Goal: Information Seeking & Learning: Learn about a topic

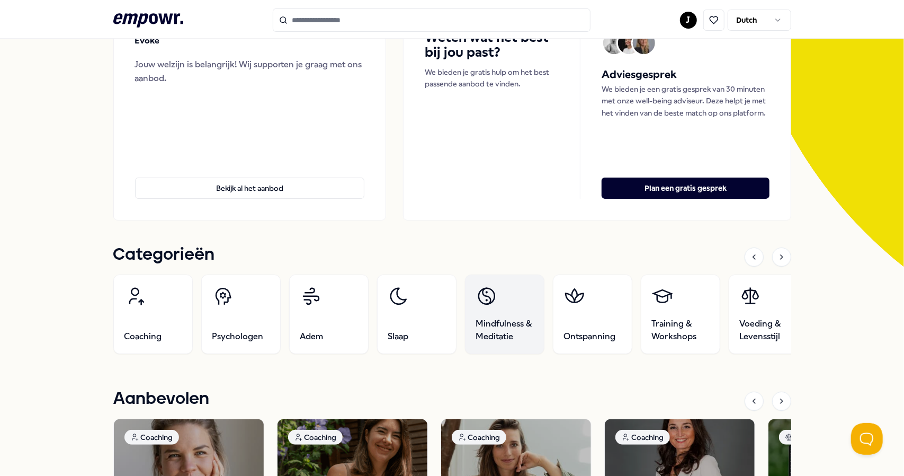
scroll to position [122, 0]
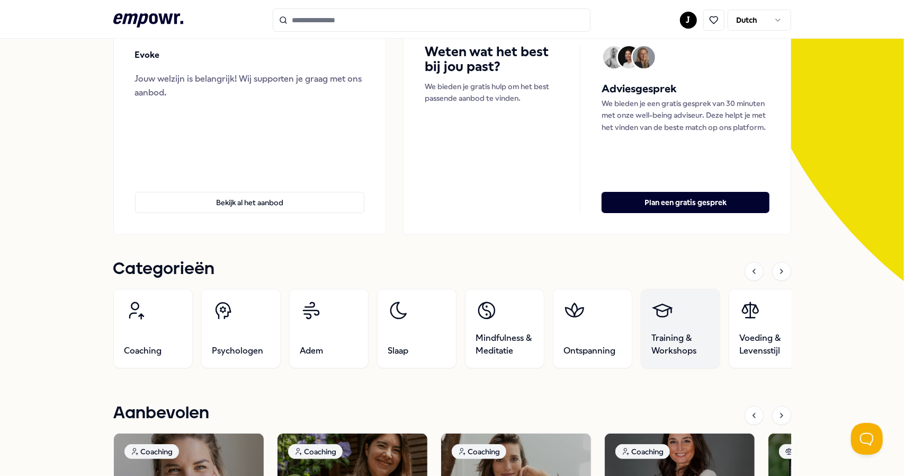
click at [662, 342] on span "Training & Workshops" at bounding box center [680, 343] width 57 height 25
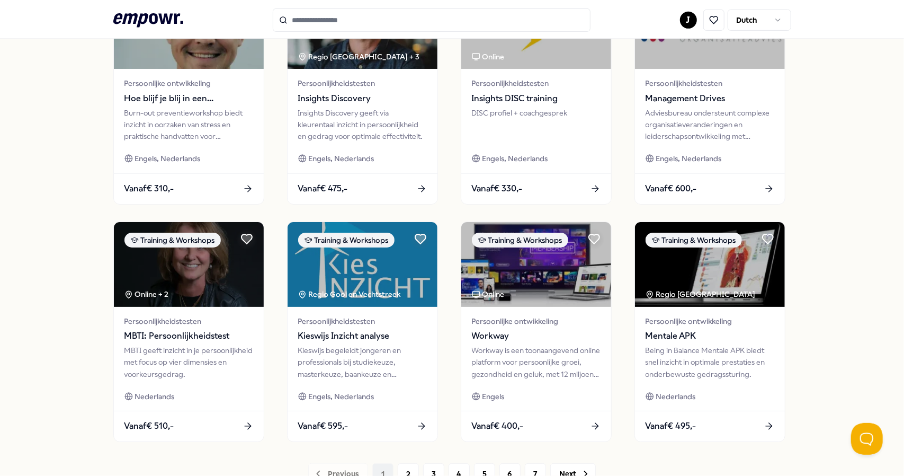
scroll to position [471, 0]
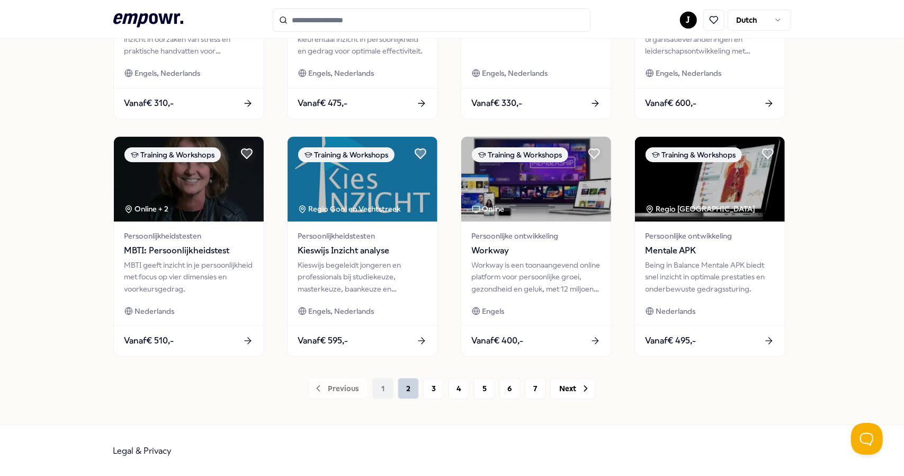
click at [402, 387] on button "2" at bounding box center [408, 388] width 21 height 21
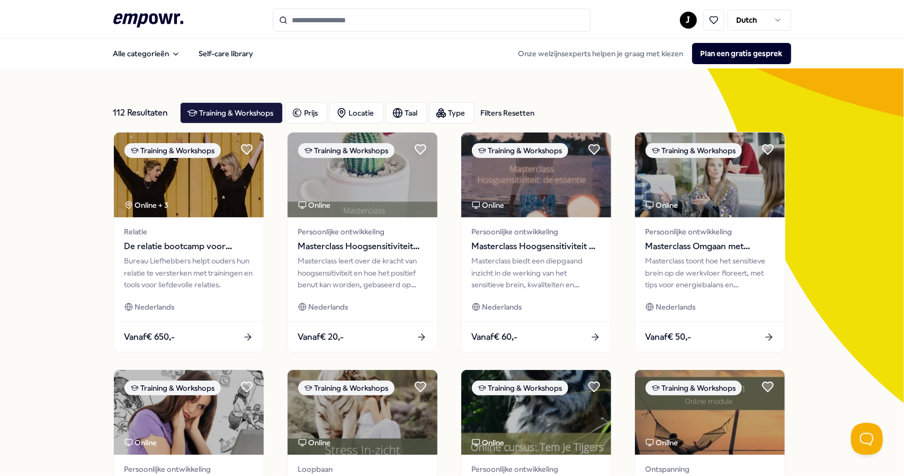
click at [357, 23] on input "Search for products, categories or subcategories" at bounding box center [432, 19] width 318 height 23
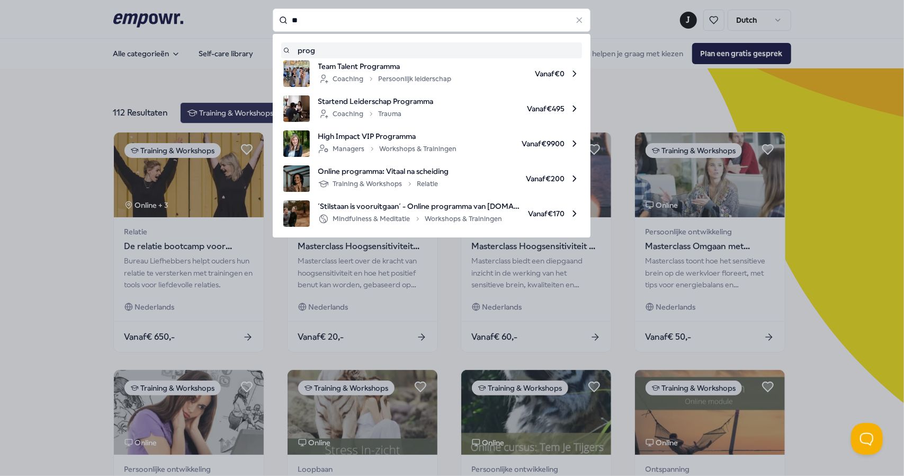
type input "*"
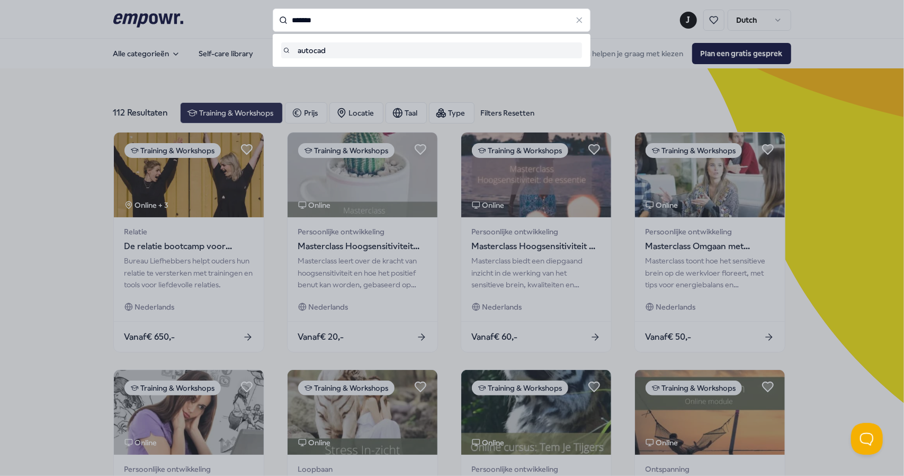
type input "*******"
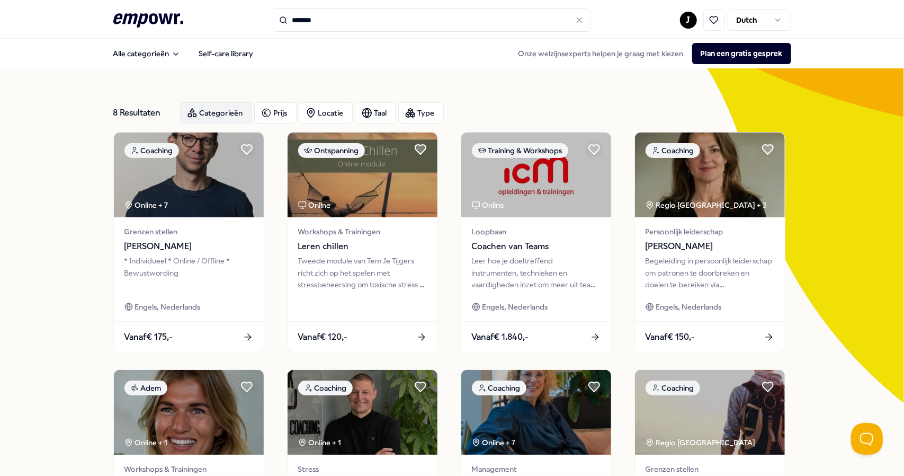
click at [226, 109] on div "Categorieën" at bounding box center [216, 112] width 72 height 21
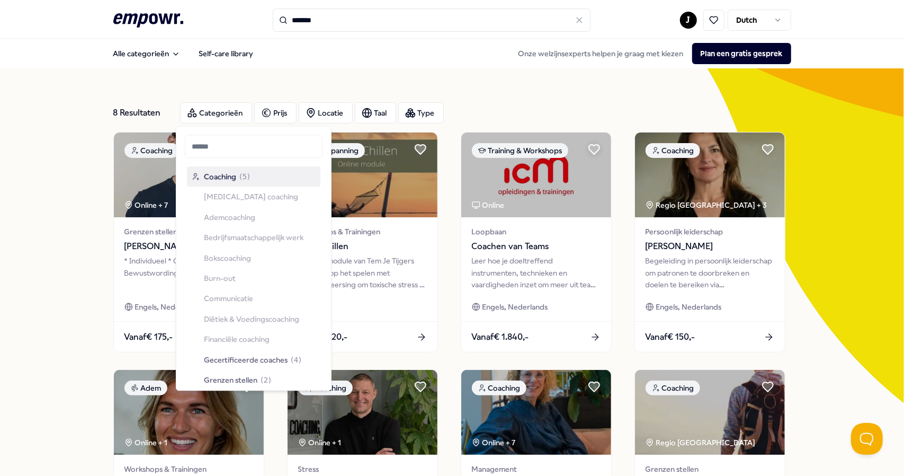
click at [395, 34] on header ".empowr-logo_svg__cls-1{fill:#03032f} ******* J Dutch" at bounding box center [452, 19] width 904 height 39
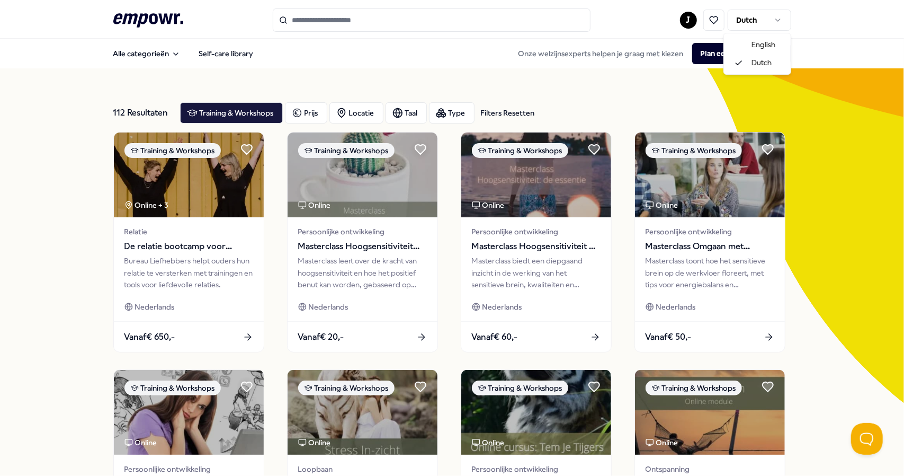
click at [760, 23] on html ".empowr-logo_svg__cls-1{fill:#03032f} J Dutch Alle categorieën Self-care librar…" at bounding box center [452, 238] width 904 height 476
click at [761, 22] on html ".empowr-logo_svg__cls-1{fill:#03032f} J Dutch Alle categorieën Self-care librar…" at bounding box center [452, 238] width 904 height 476
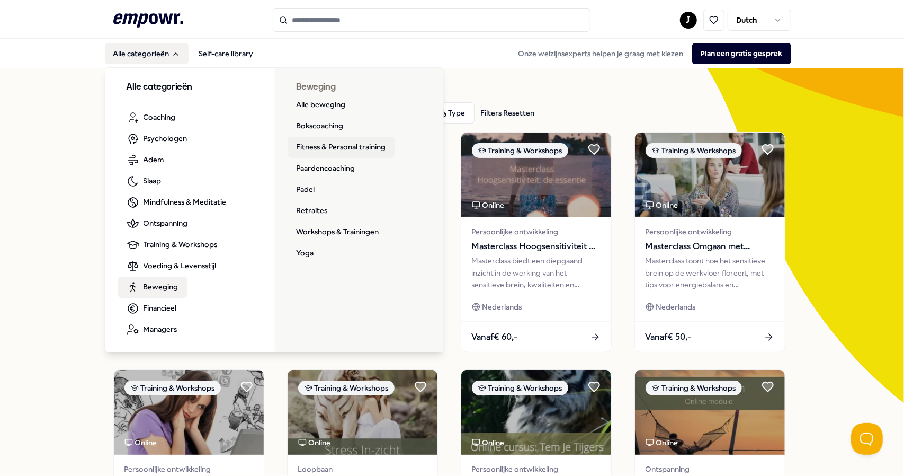
click at [306, 147] on link "Fitness & Personal training" at bounding box center [341, 147] width 106 height 21
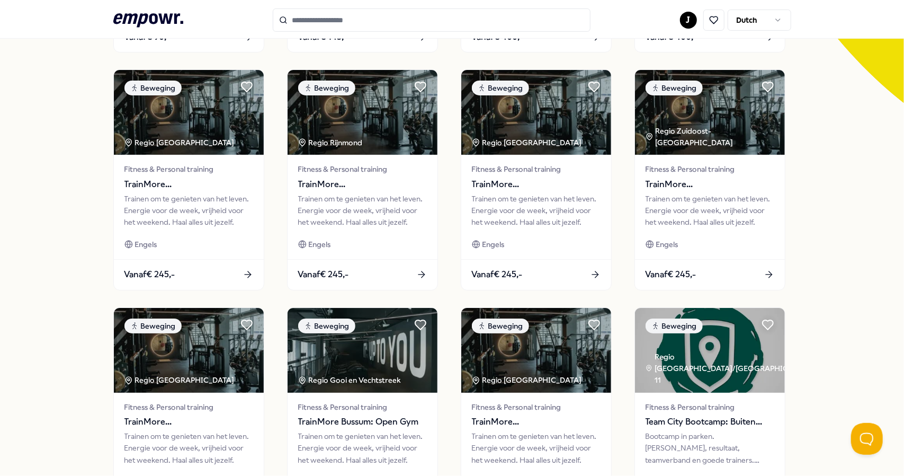
scroll to position [471, 0]
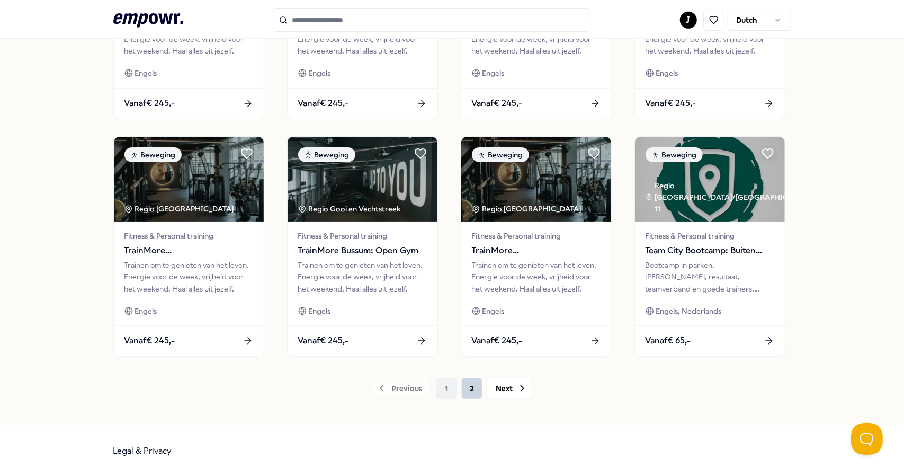
click at [474, 392] on button "2" at bounding box center [471, 388] width 21 height 21
